Goal: Task Accomplishment & Management: Manage account settings

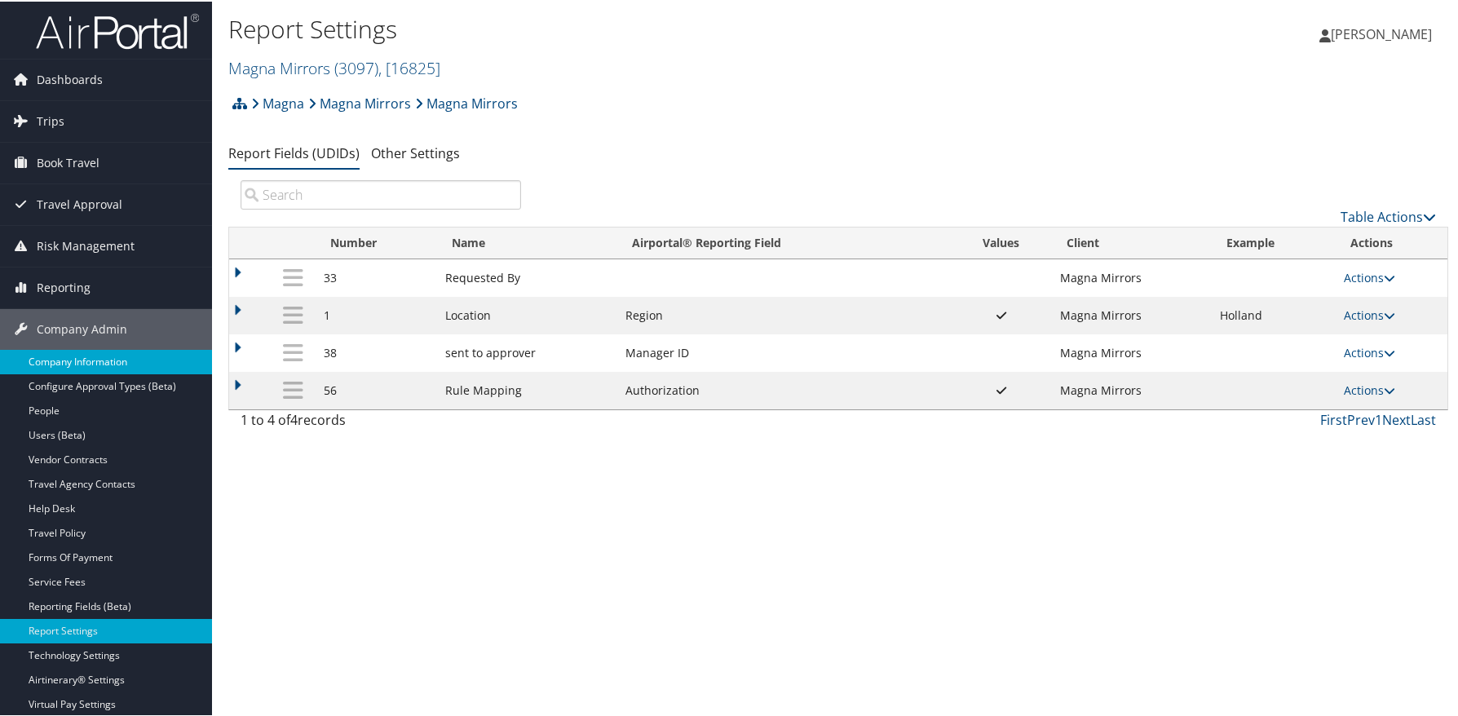
click at [101, 367] on link "Company Information" at bounding box center [106, 360] width 212 height 24
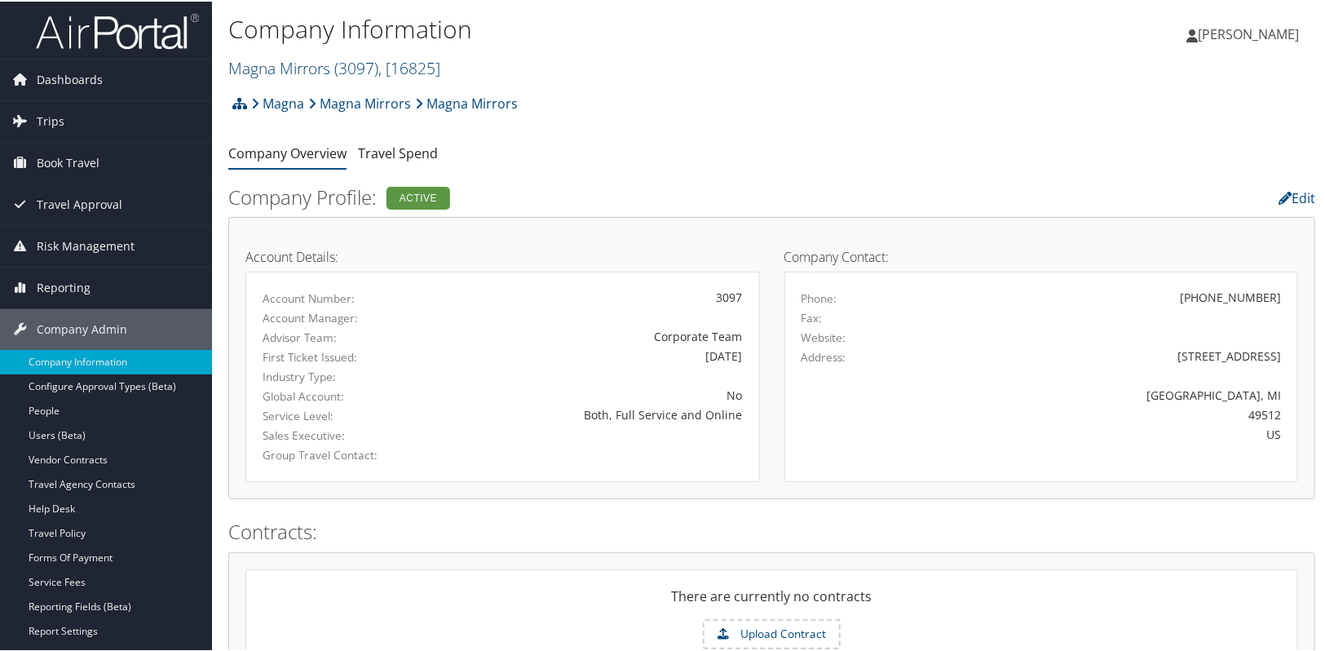
click at [283, 67] on link "Magna Mirrors ( 3097 ) , [ 16825 ]" at bounding box center [334, 66] width 212 height 22
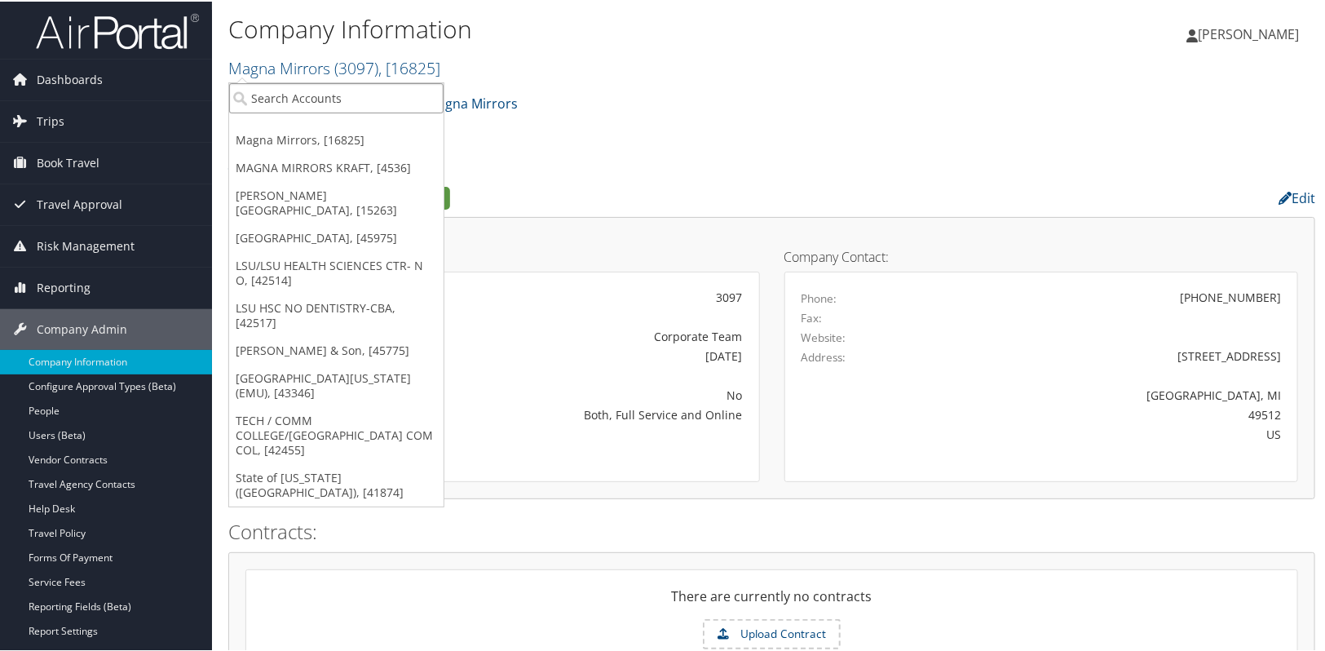
click at [262, 103] on input "search" at bounding box center [336, 97] width 214 height 30
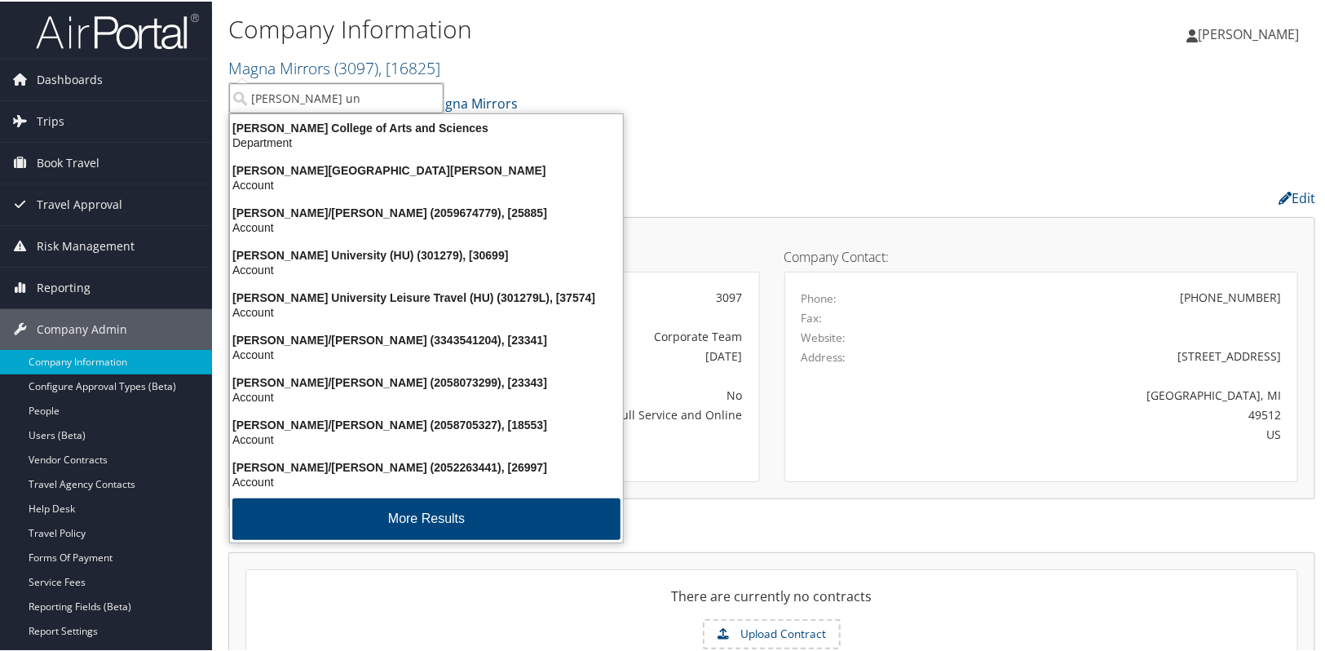
type input "howard uni"
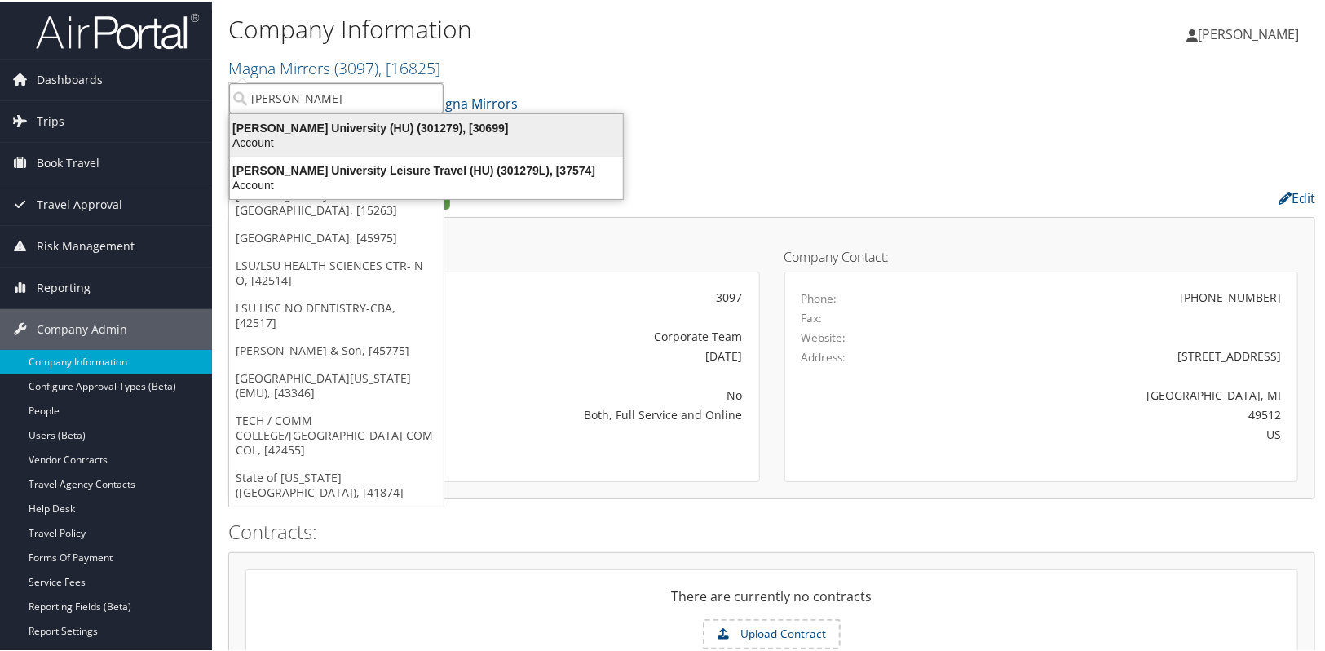
click at [261, 132] on div "Howard University (HU) (301279), [30699]" at bounding box center [426, 126] width 413 height 15
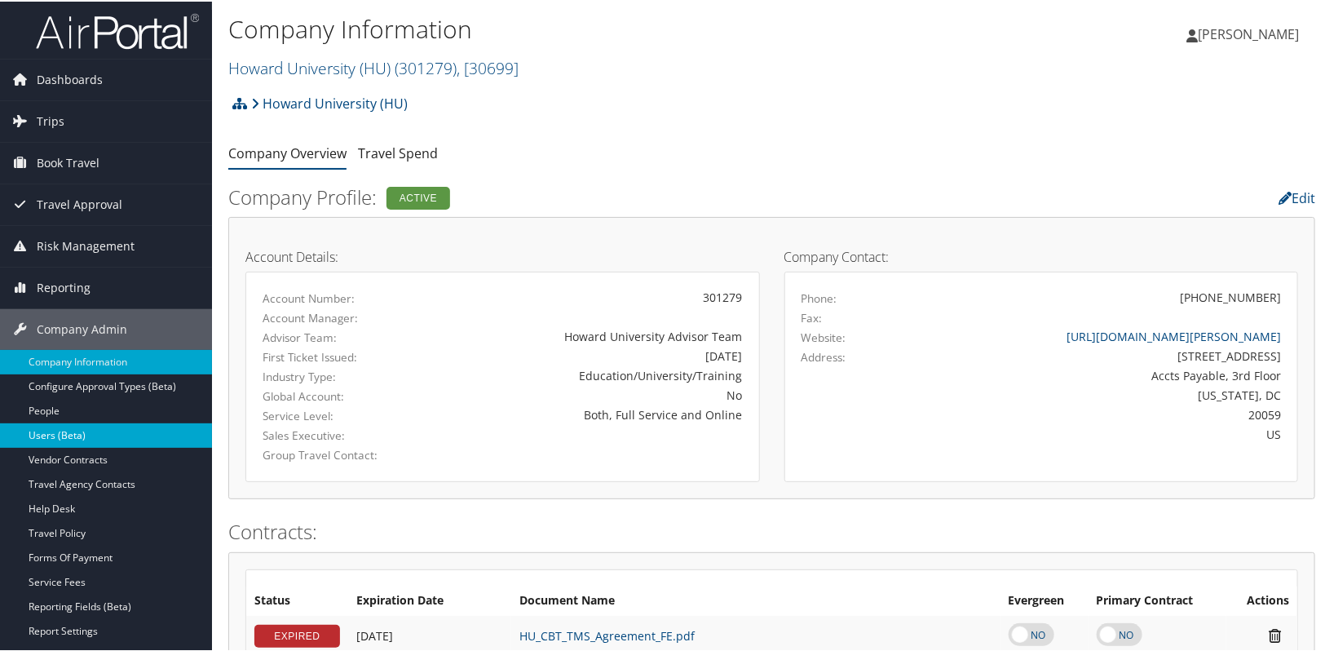
click at [39, 434] on link "Users (Beta)" at bounding box center [106, 434] width 212 height 24
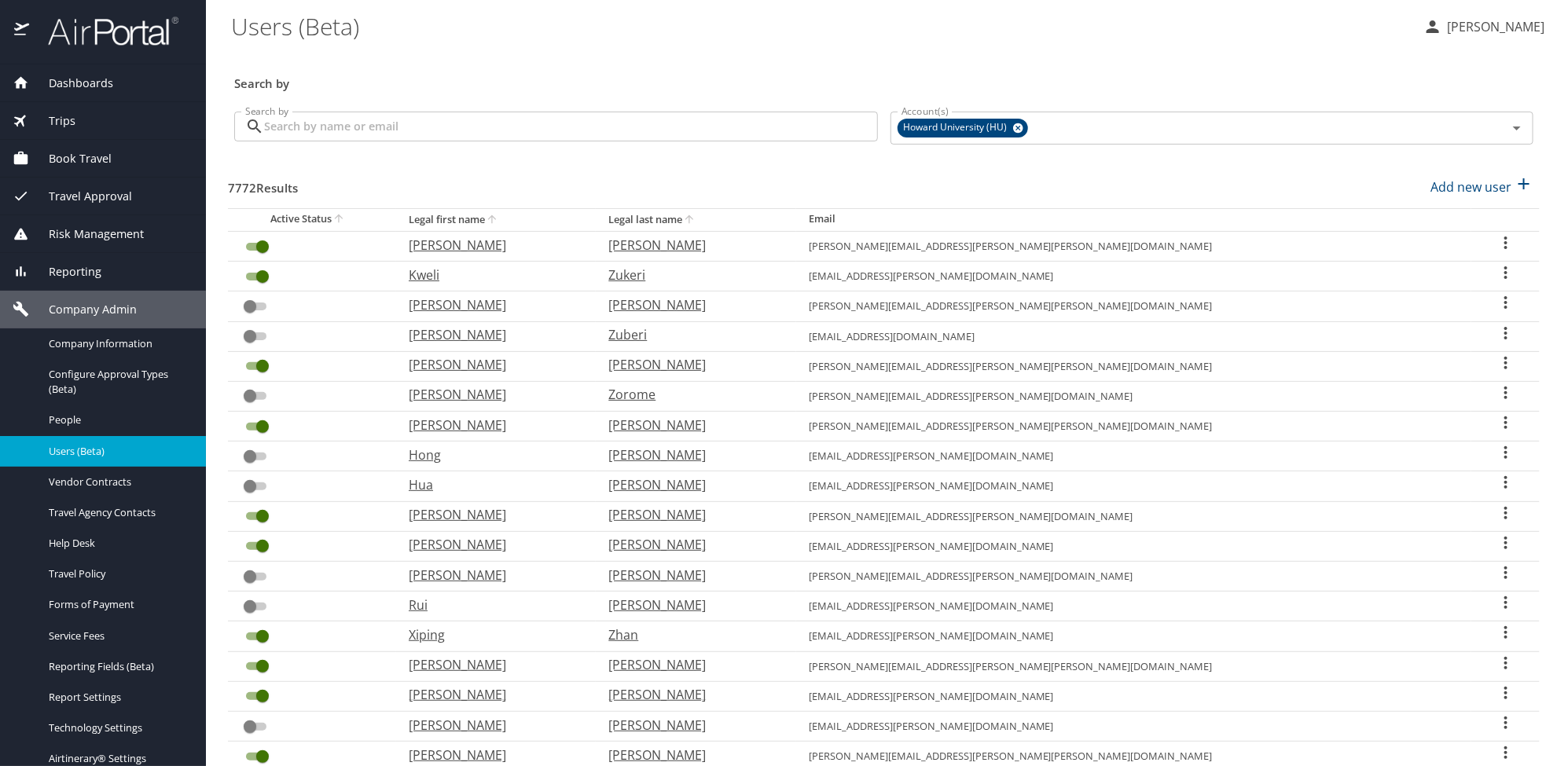
click at [28, 1] on div at bounding box center [103, 32] width 206 height 65
click at [287, 124] on input "Search by" at bounding box center [571, 126] width 614 height 30
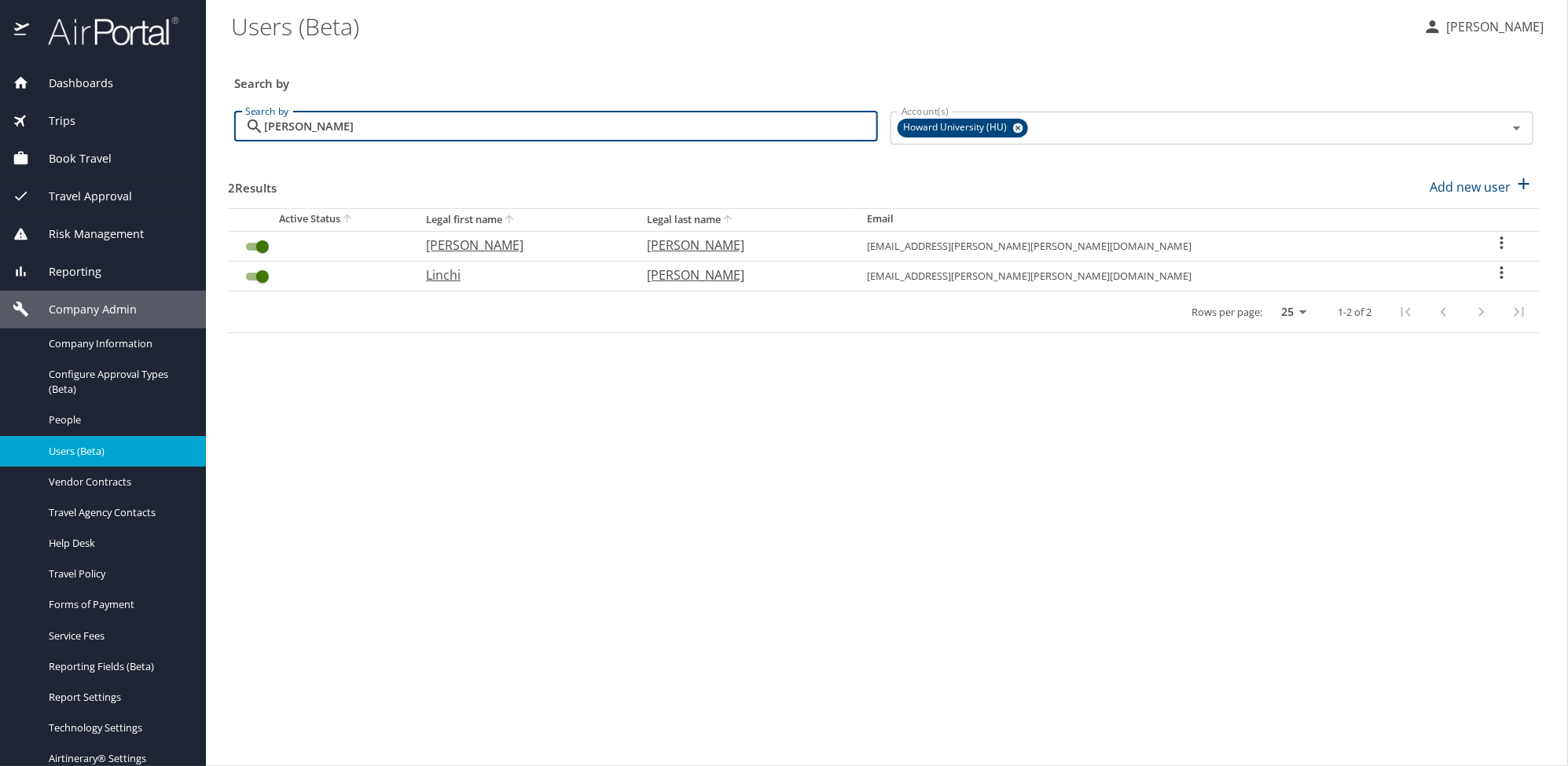
type input "hsu"
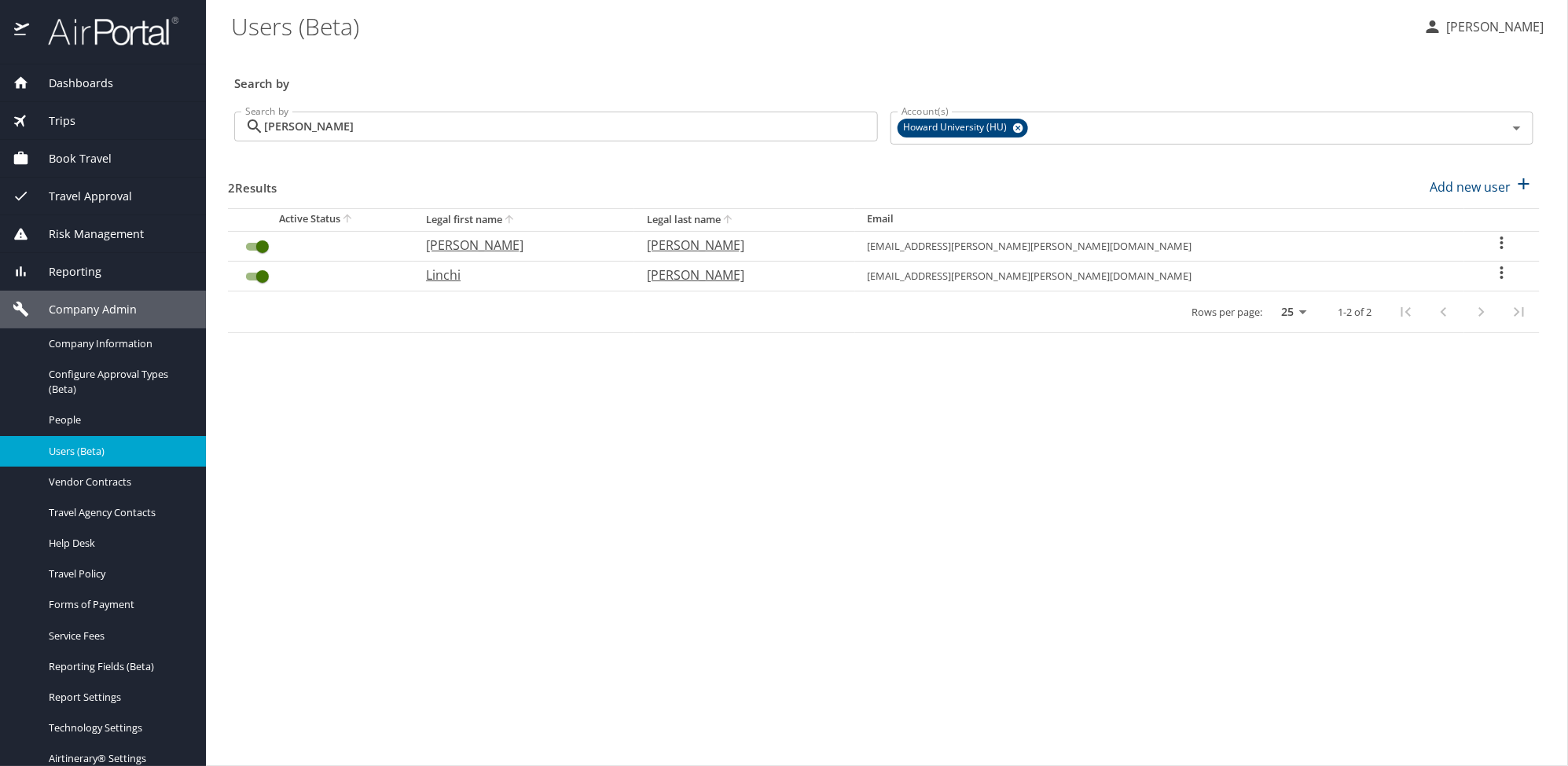
click at [1493, 271] on icon "User Search Table" at bounding box center [1502, 273] width 19 height 19
click at [1402, 279] on p "View profile" at bounding box center [1402, 276] width 69 height 19
select select "US"
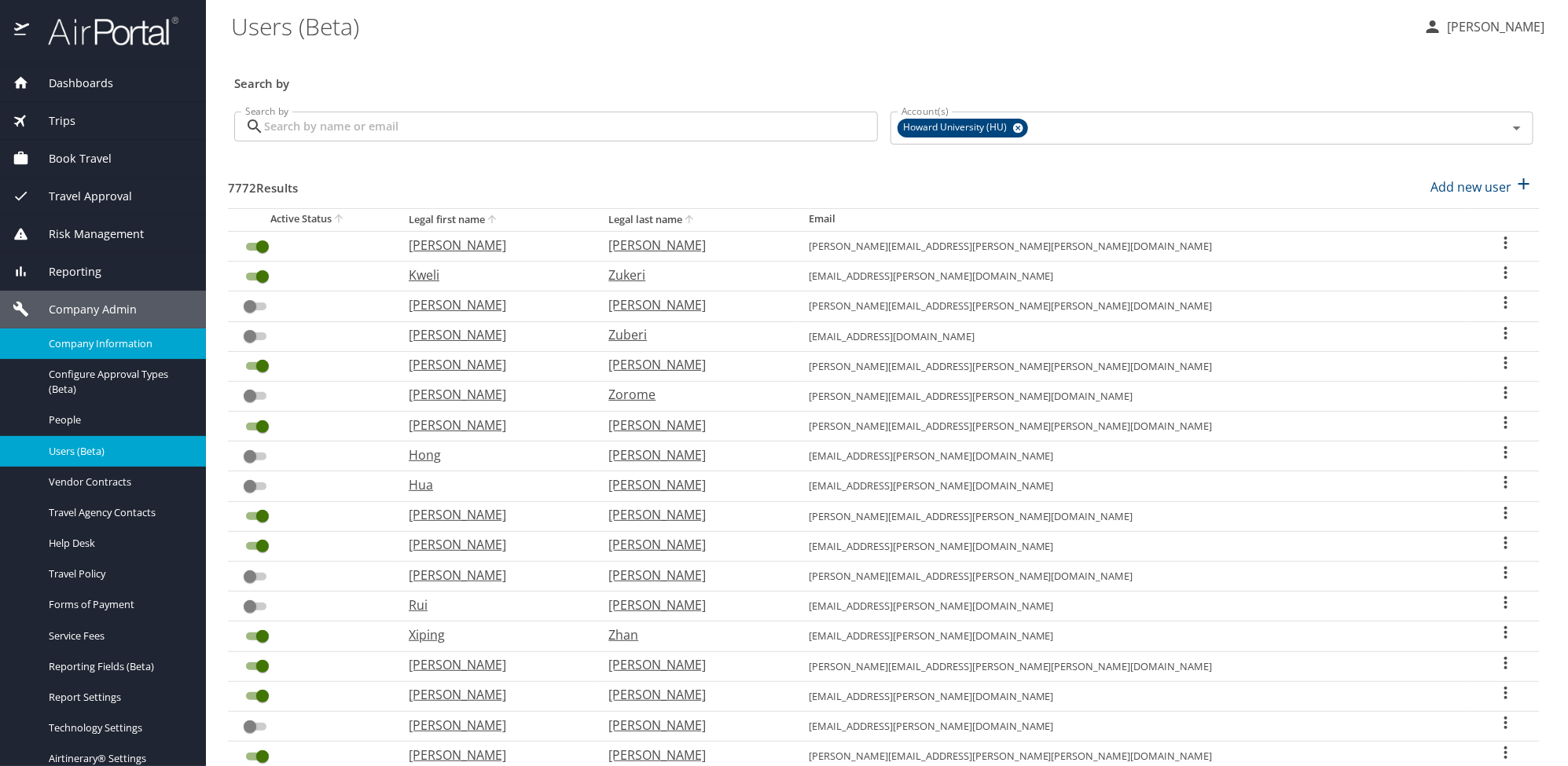
click at [138, 340] on span "Company Information" at bounding box center [119, 343] width 139 height 14
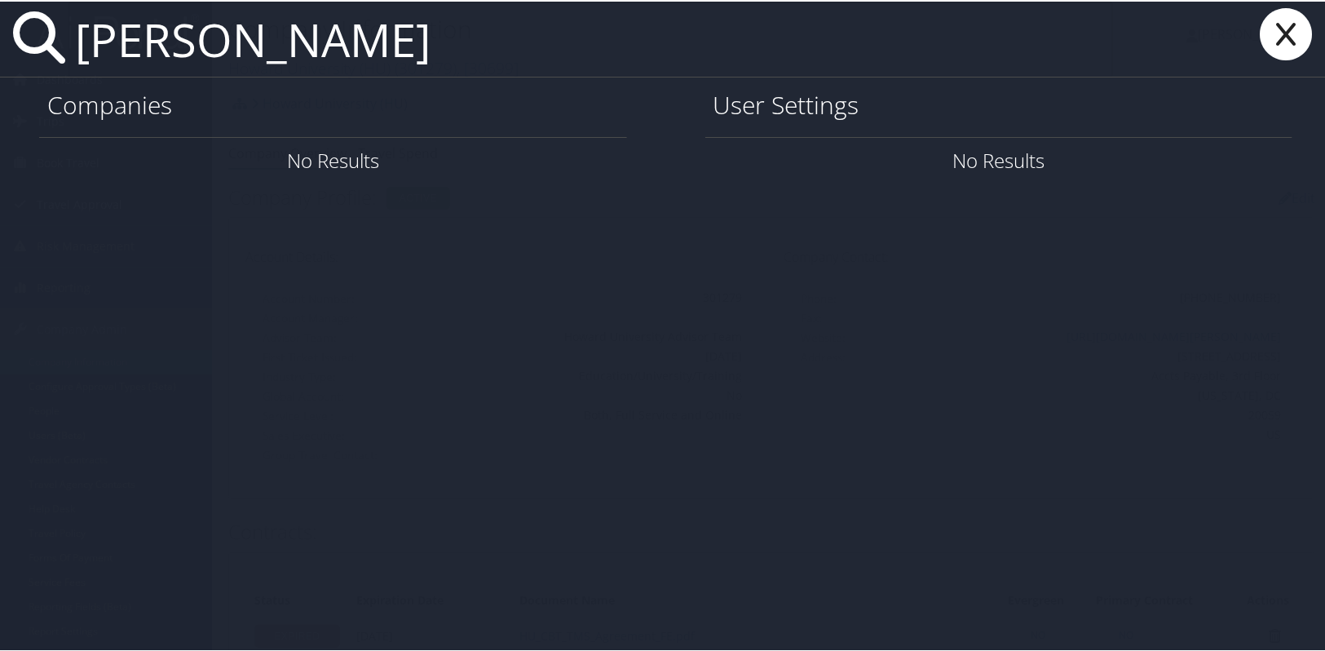
drag, startPoint x: 120, startPoint y: 51, endPoint x: 65, endPoint y: 59, distance: 55.1
click at [65, 59] on div "kent sobee" at bounding box center [666, 38] width 1332 height 76
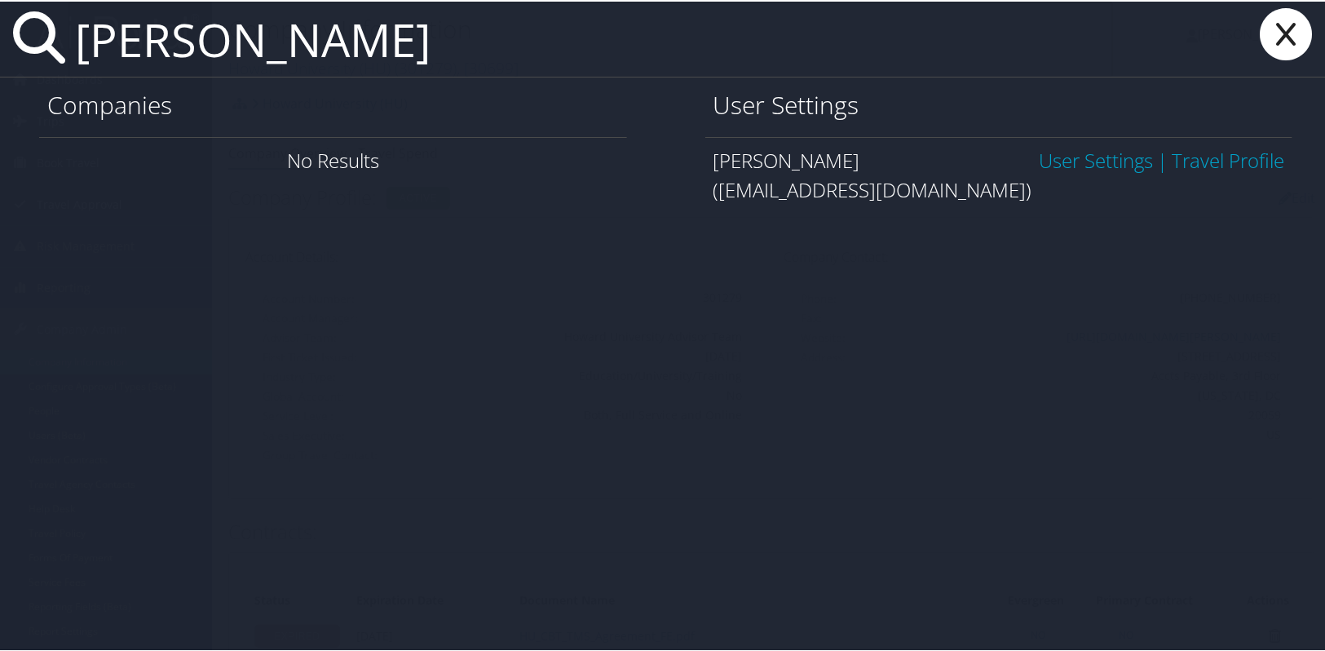
type input "seth pobee"
click at [1109, 145] on link "User Settings" at bounding box center [1096, 158] width 114 height 27
click at [1108, 150] on link "User Settings" at bounding box center [1096, 158] width 114 height 27
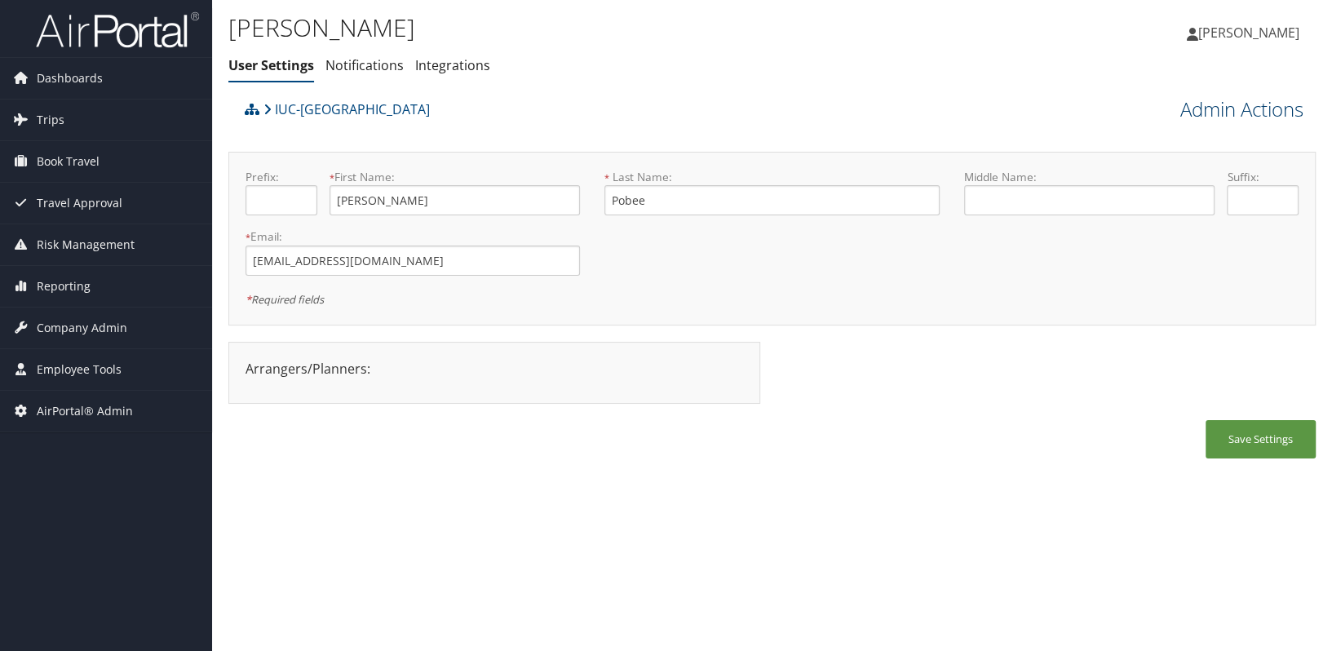
click at [1198, 116] on link "Admin Actions" at bounding box center [1241, 109] width 123 height 28
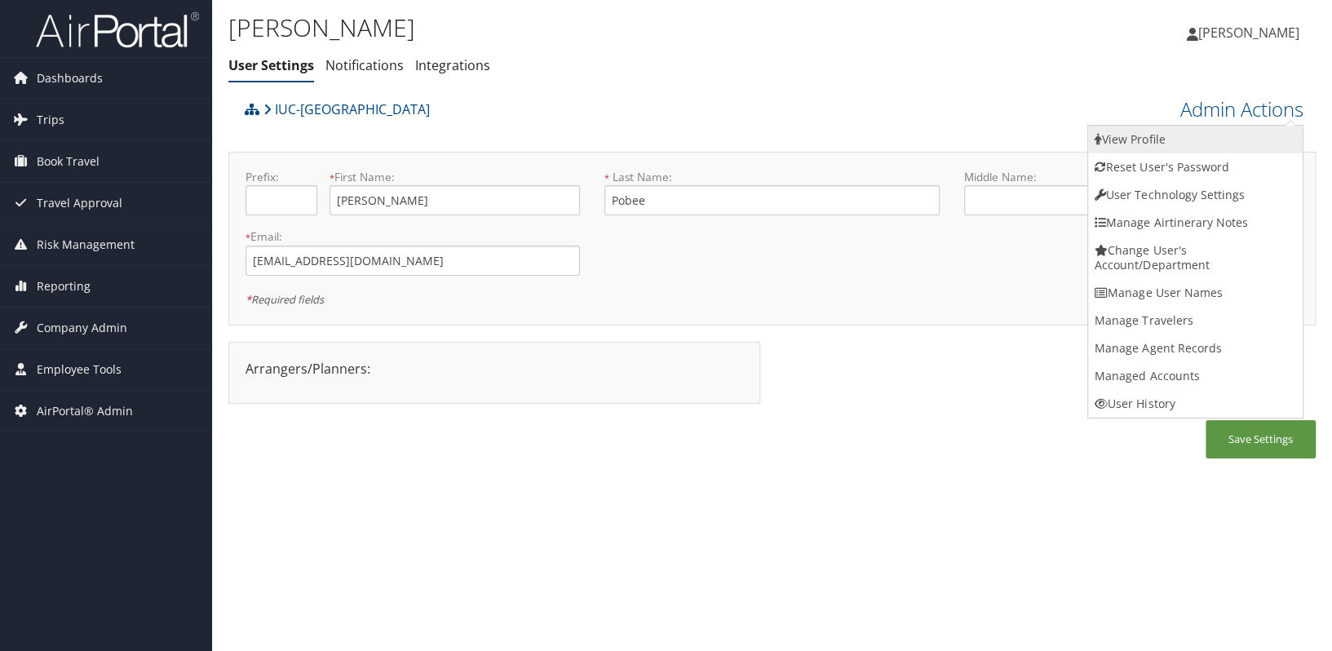
click at [1164, 143] on link "View Profile" at bounding box center [1195, 140] width 214 height 28
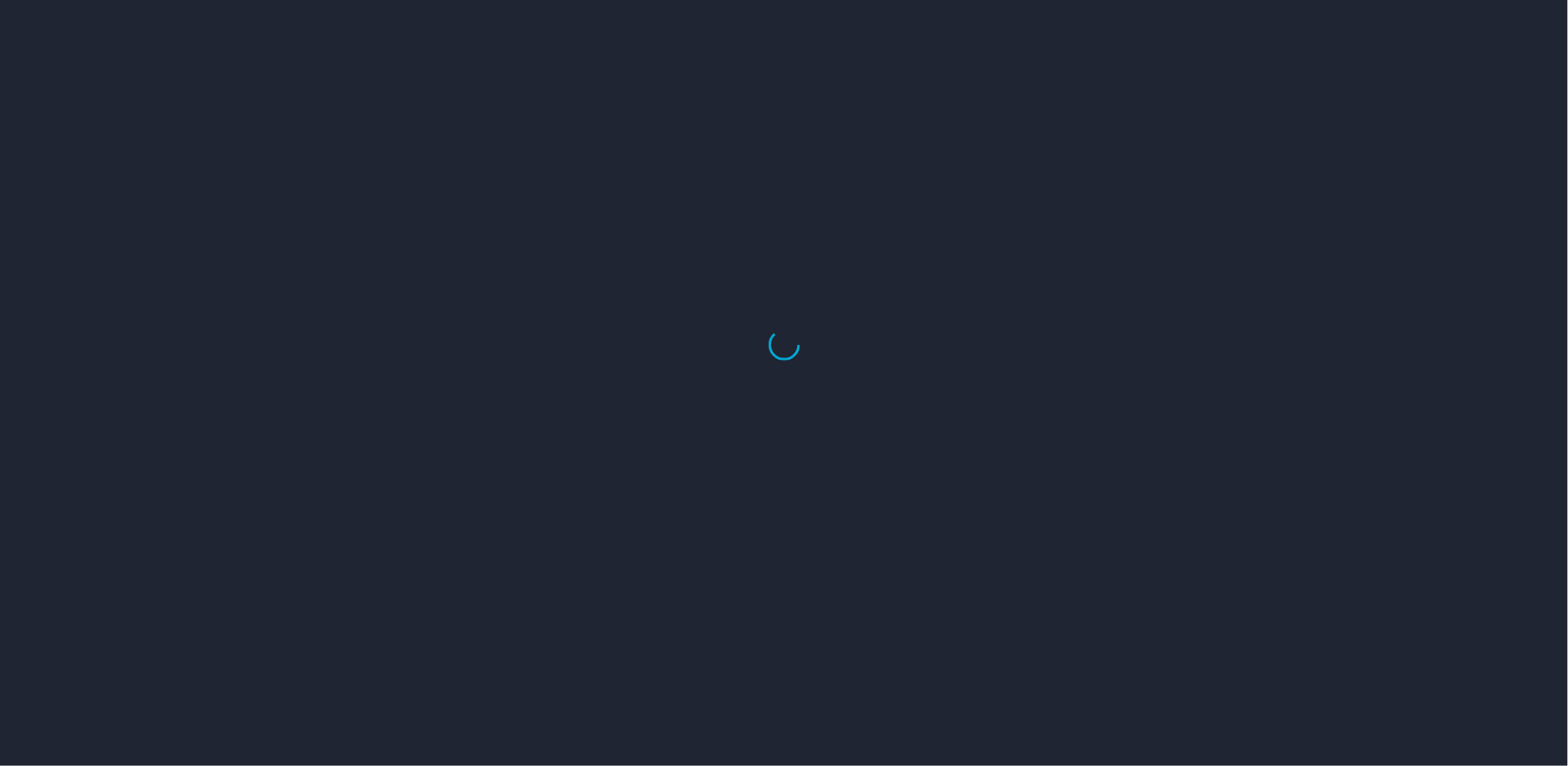
select select "US"
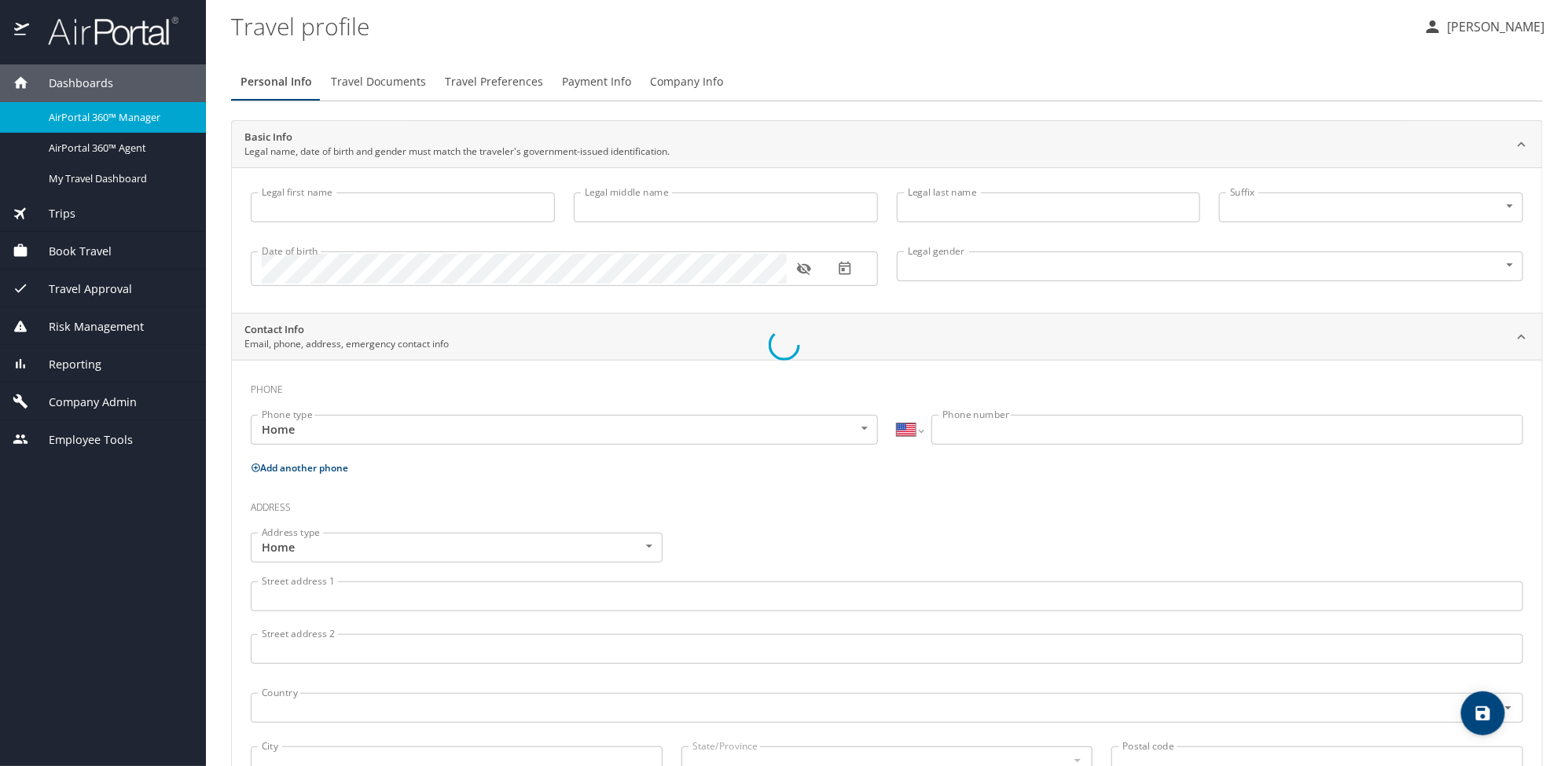
type input "Seth"
type input "Pobee"
type input "Male"
select select "US"
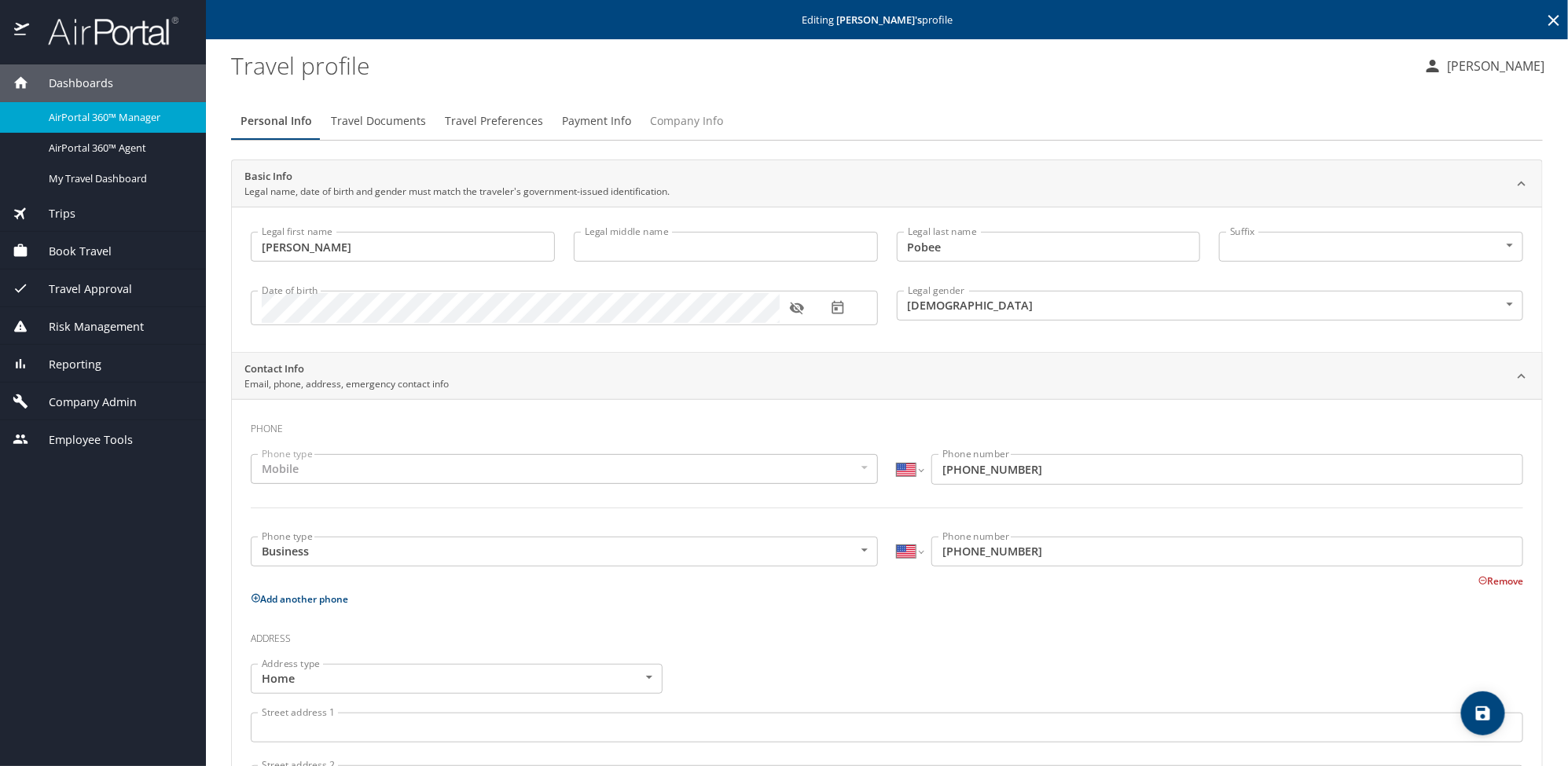
click at [687, 125] on span "Company Info" at bounding box center [686, 121] width 73 height 19
